Goal: Transaction & Acquisition: Book appointment/travel/reservation

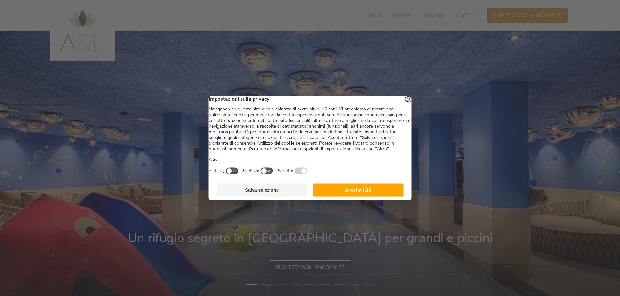
click at [379, 196] on button "Accetta tutti" at bounding box center [358, 189] width 91 height 13
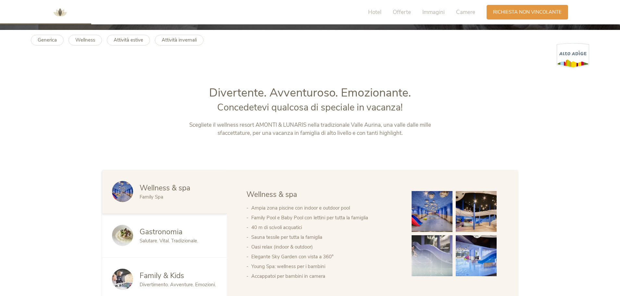
scroll to position [325, 0]
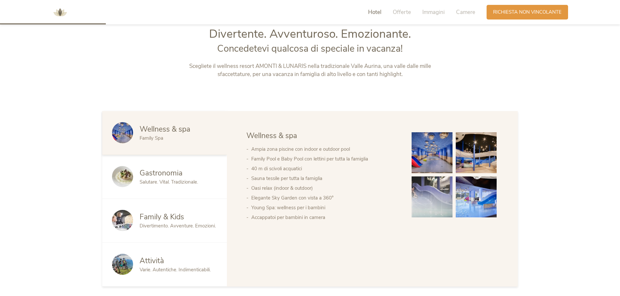
click at [478, 159] on img at bounding box center [476, 152] width 41 height 41
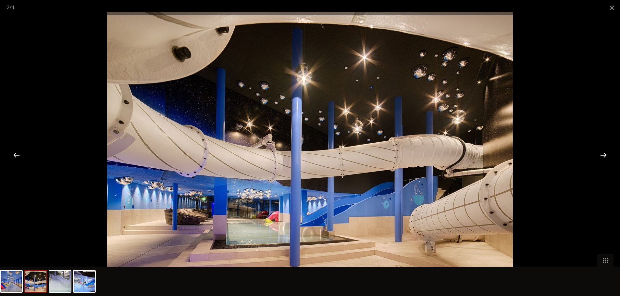
click at [603, 156] on div at bounding box center [603, 155] width 20 height 20
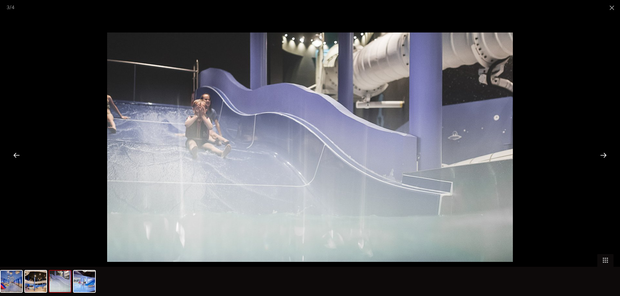
click at [603, 156] on div at bounding box center [603, 155] width 20 height 20
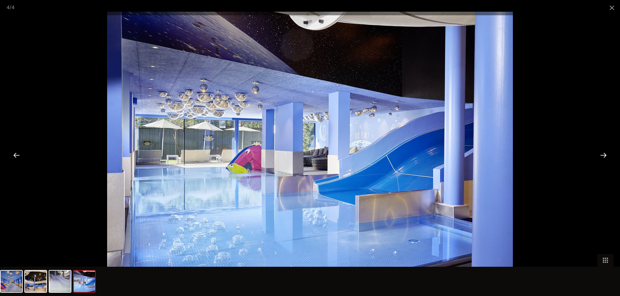
click at [603, 156] on div at bounding box center [603, 155] width 20 height 20
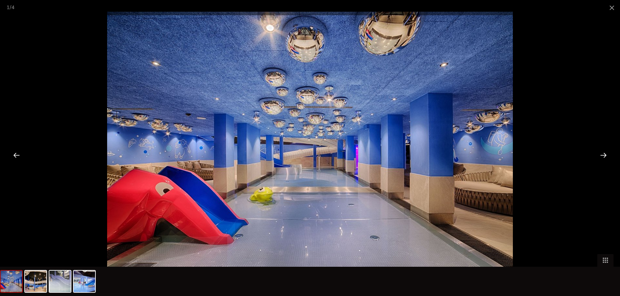
click at [603, 156] on div at bounding box center [603, 155] width 20 height 20
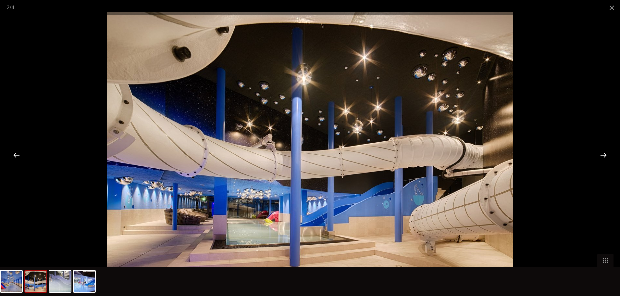
click at [603, 156] on div at bounding box center [603, 155] width 20 height 20
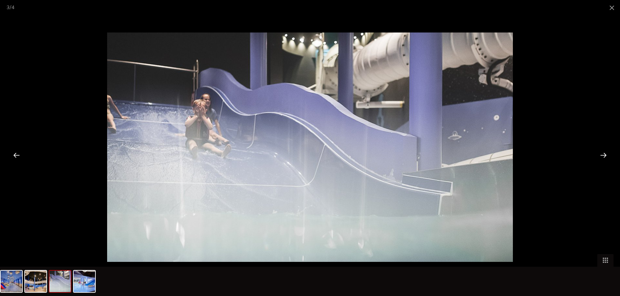
click at [603, 156] on div at bounding box center [603, 155] width 20 height 20
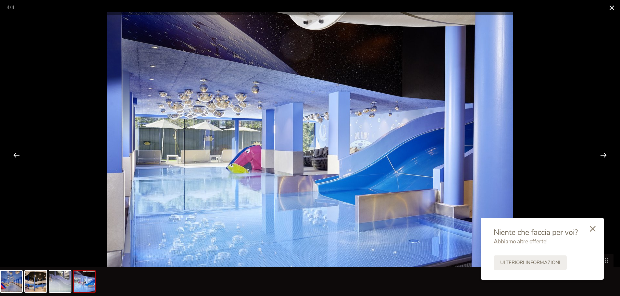
click at [613, 9] on span at bounding box center [612, 7] width 16 height 15
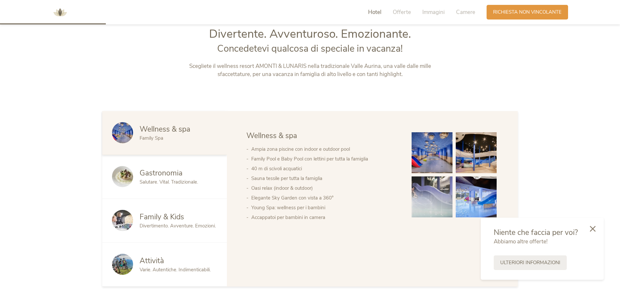
click at [148, 219] on span "Family & Kids" at bounding box center [162, 217] width 44 height 10
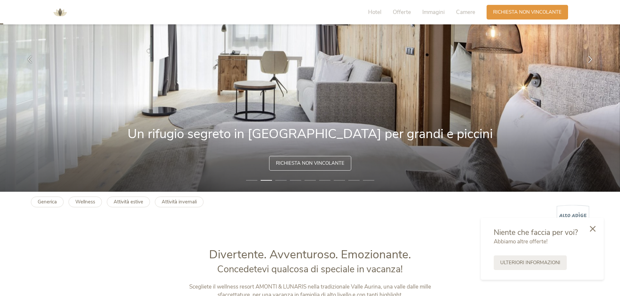
scroll to position [0, 0]
